Goal: Transaction & Acquisition: Purchase product/service

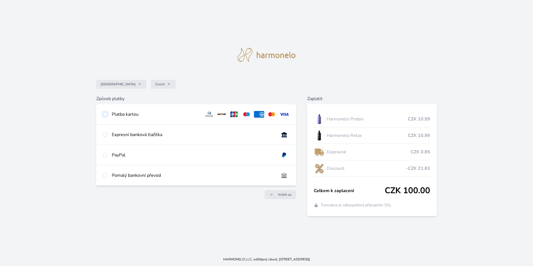
click at [106, 114] on input "radio" at bounding box center [105, 114] width 4 height 4
radio input "true"
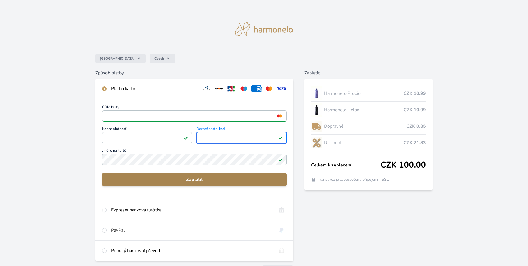
click at [200, 176] on button "Zaplatit" at bounding box center [194, 179] width 185 height 13
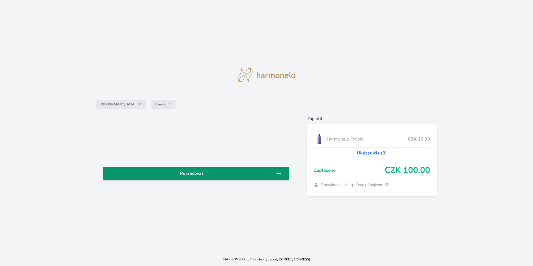
click at [212, 172] on span "Pokračovat" at bounding box center [191, 173] width 169 height 7
